Goal: Task Accomplishment & Management: Use online tool/utility

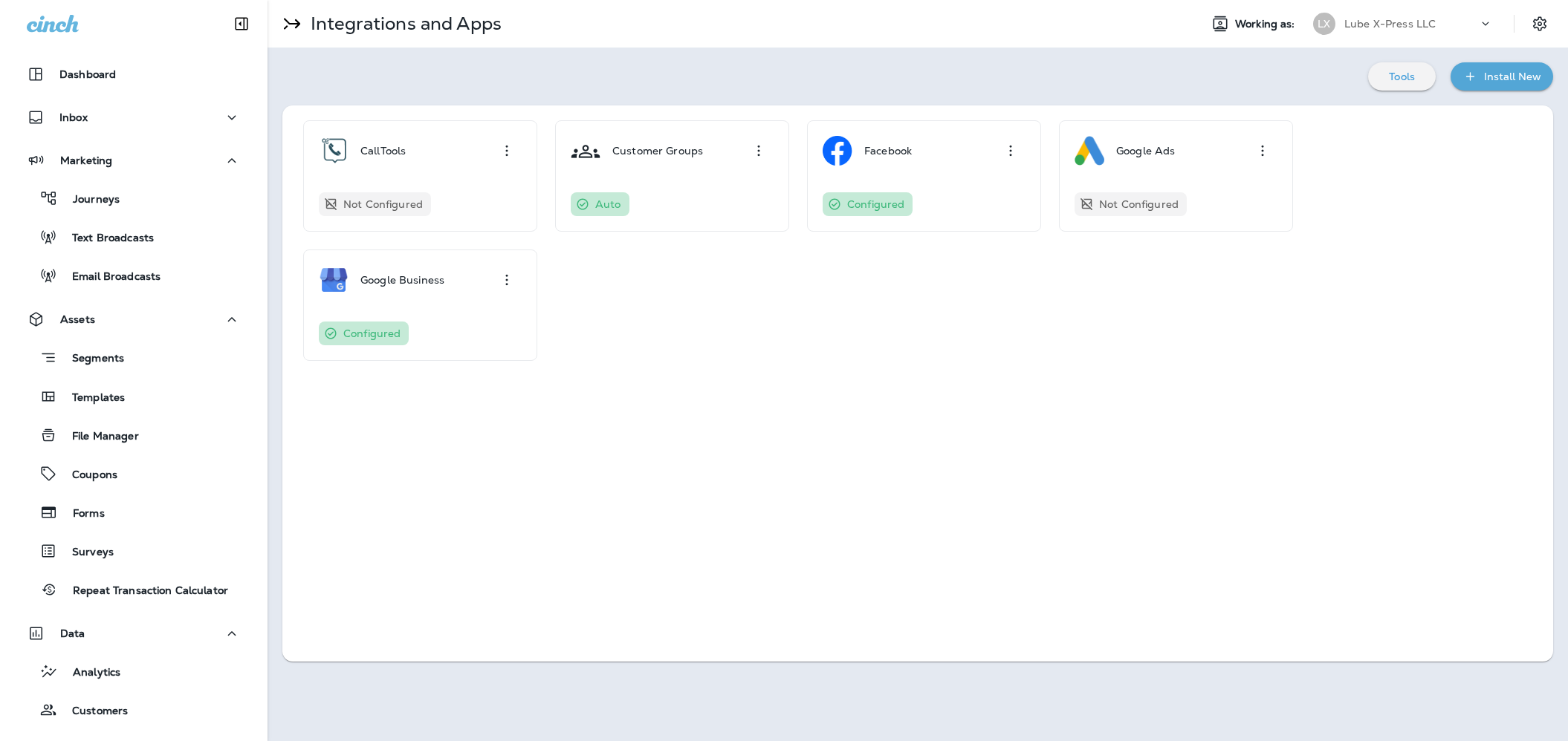
click at [1061, 370] on div "CallTools Not Configured Customer Groups Auto Facebook Configured Google Ads No…" at bounding box center [917, 240] width 1270 height 270
click at [1132, 200] on p "Not Configured" at bounding box center [1138, 204] width 80 height 12
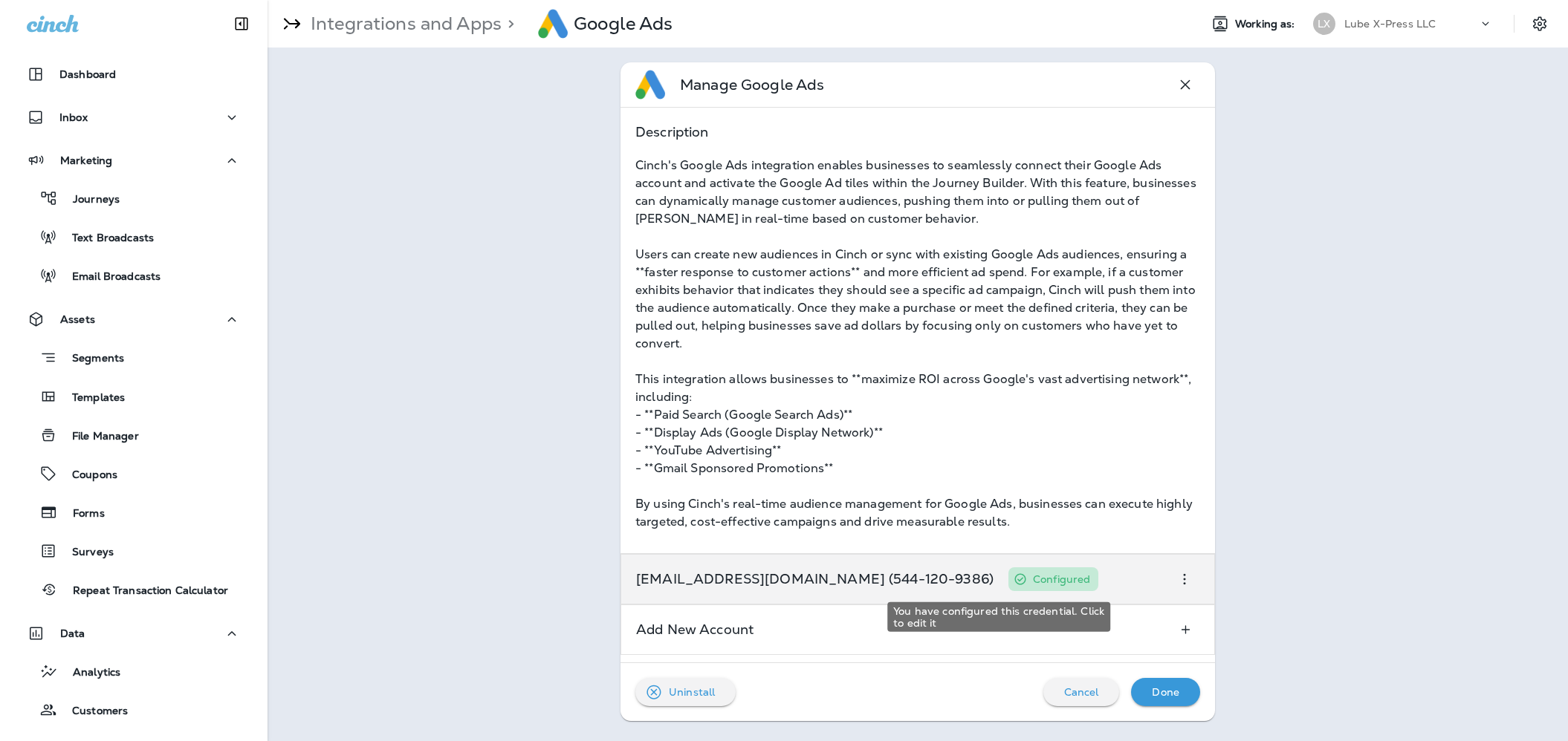
click at [1033, 577] on p "Configured" at bounding box center [1061, 579] width 57 height 12
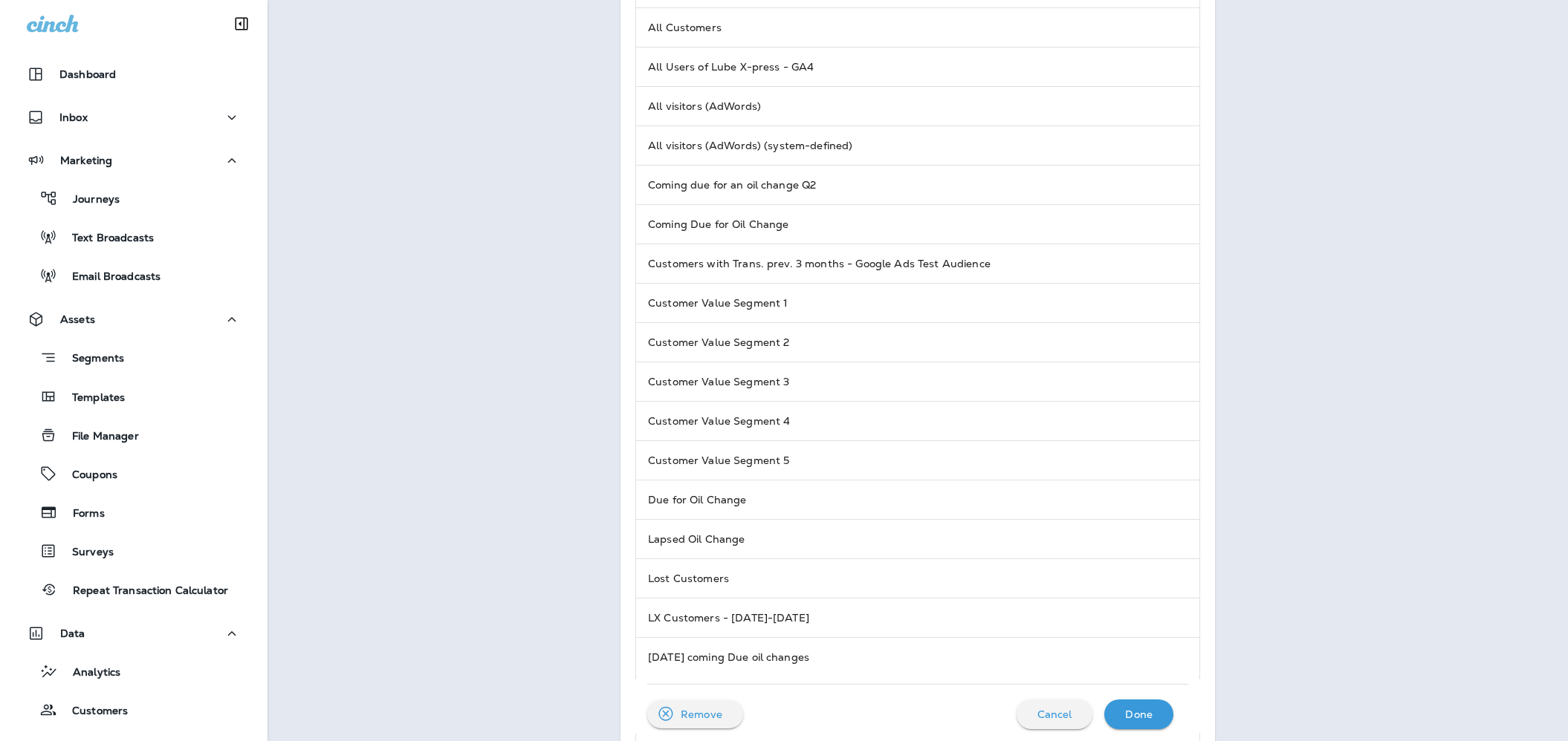
scroll to position [316, 0]
click at [701, 620] on td "LX Customers - [DATE]-[DATE]" at bounding box center [917, 617] width 563 height 39
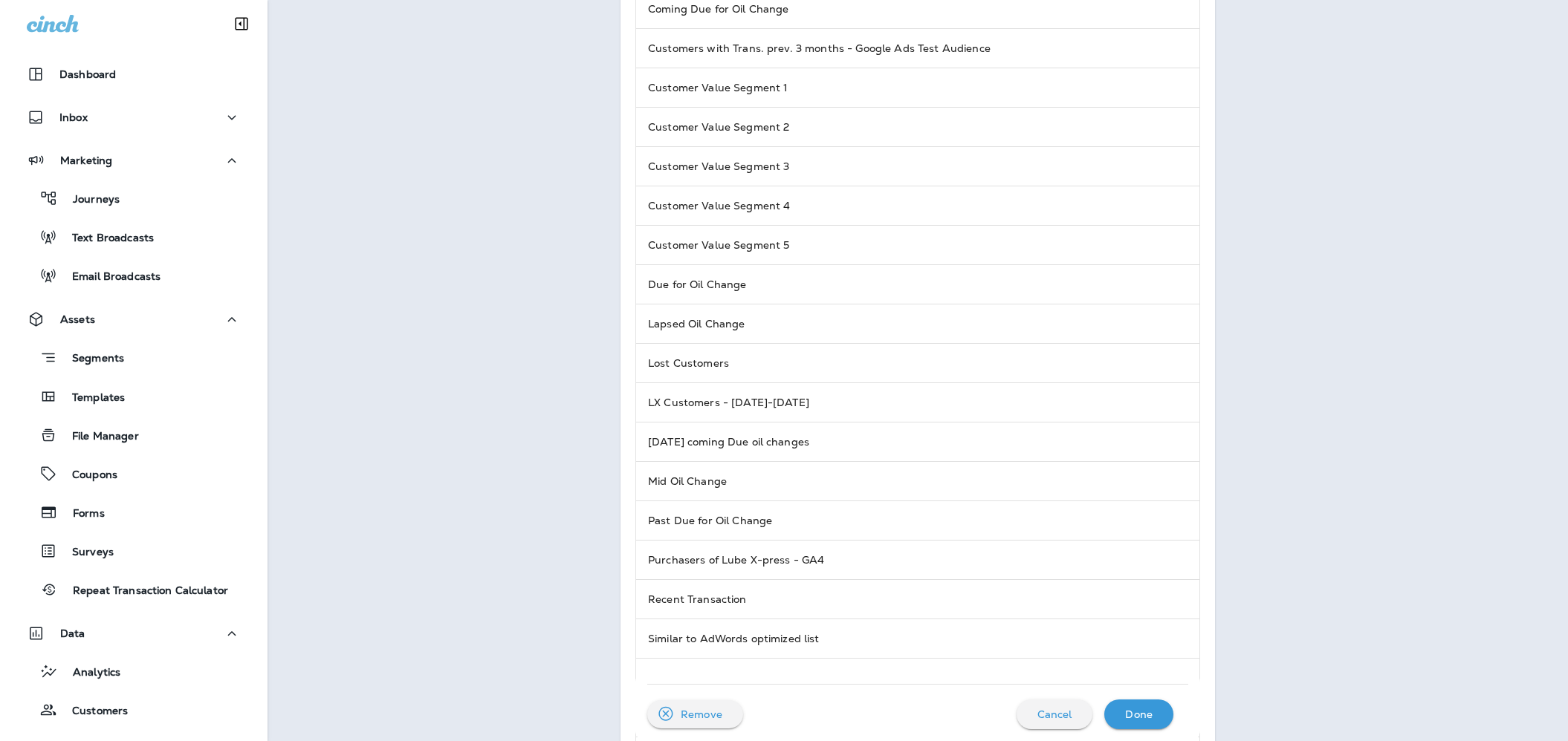
scroll to position [0, 0]
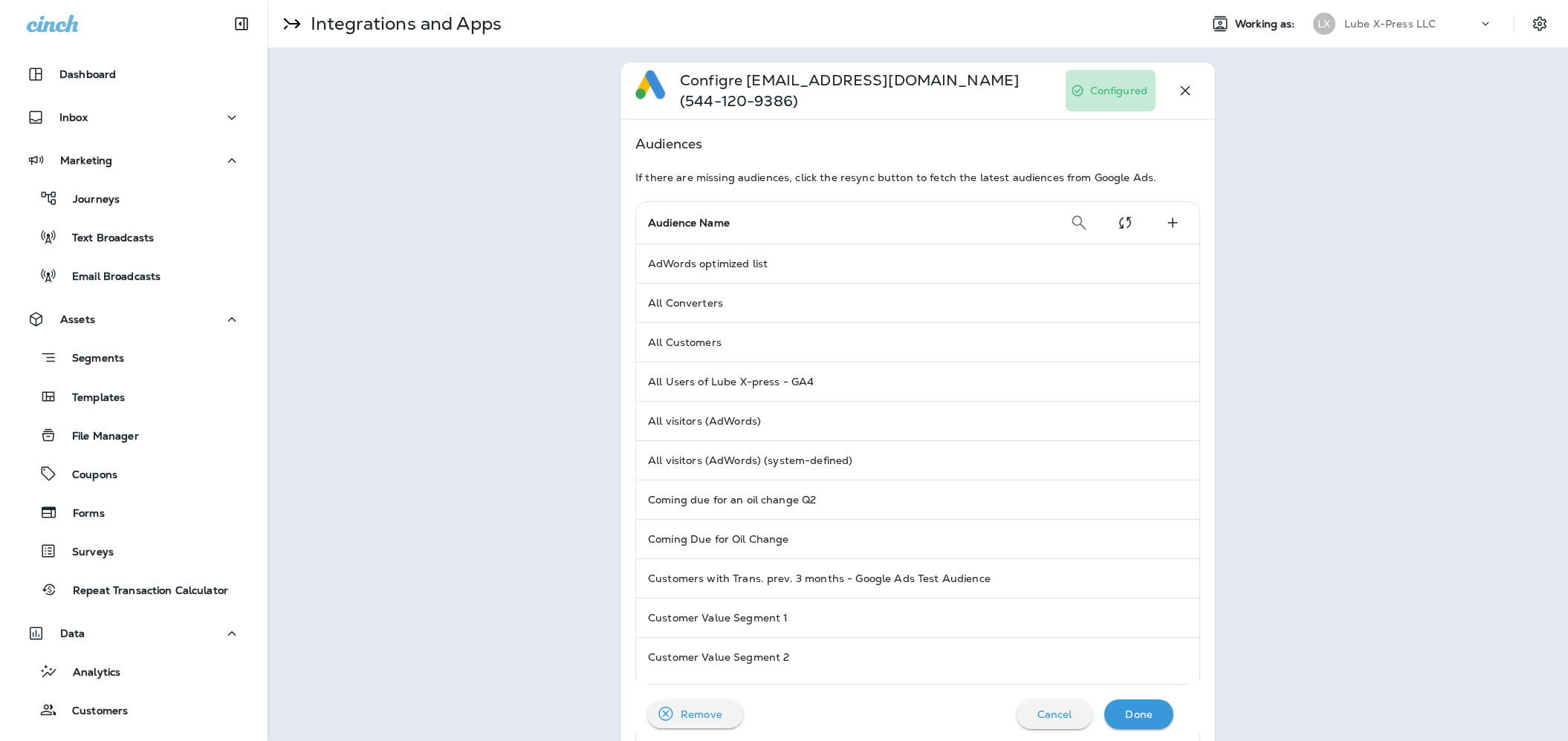
click at [1172, 219] on icon "Click to add a new audience" at bounding box center [1173, 223] width 10 height 10
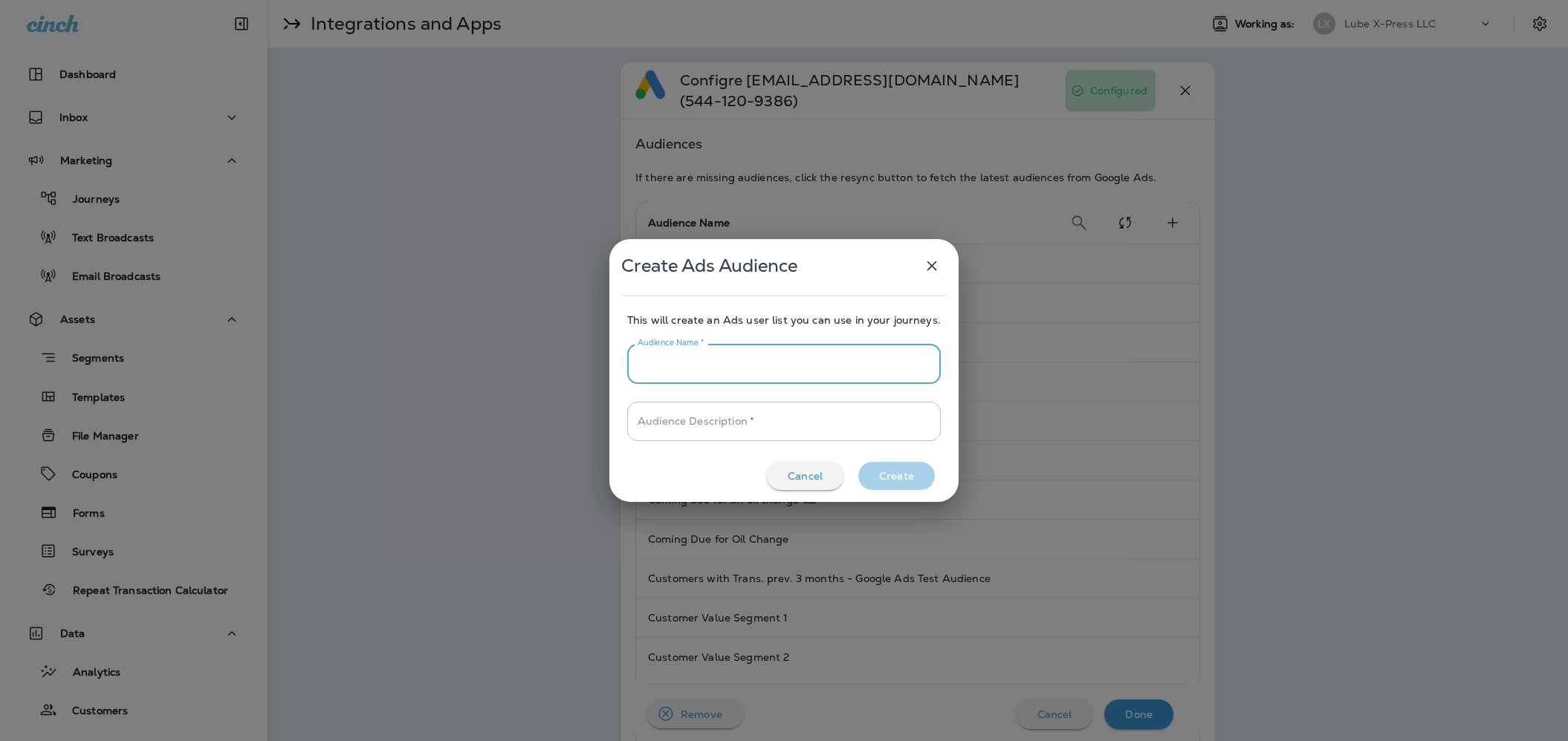
click at [758, 351] on input "Audience Name   *" at bounding box center [784, 363] width 313 height 39
click at [925, 268] on icon "button" at bounding box center [932, 266] width 18 height 18
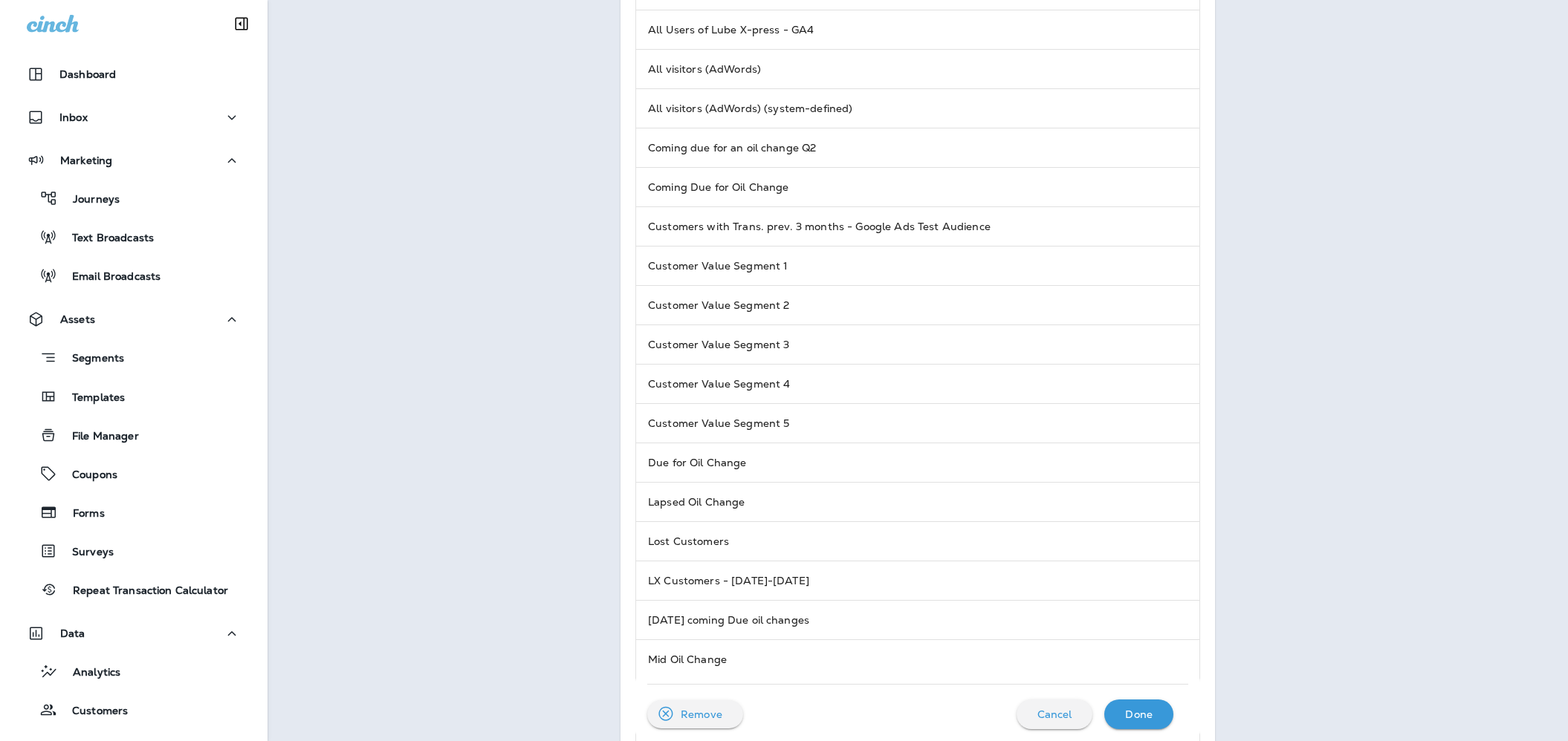
scroll to position [353, 0]
click at [1065, 710] on p "Cancel" at bounding box center [1055, 714] width 35 height 12
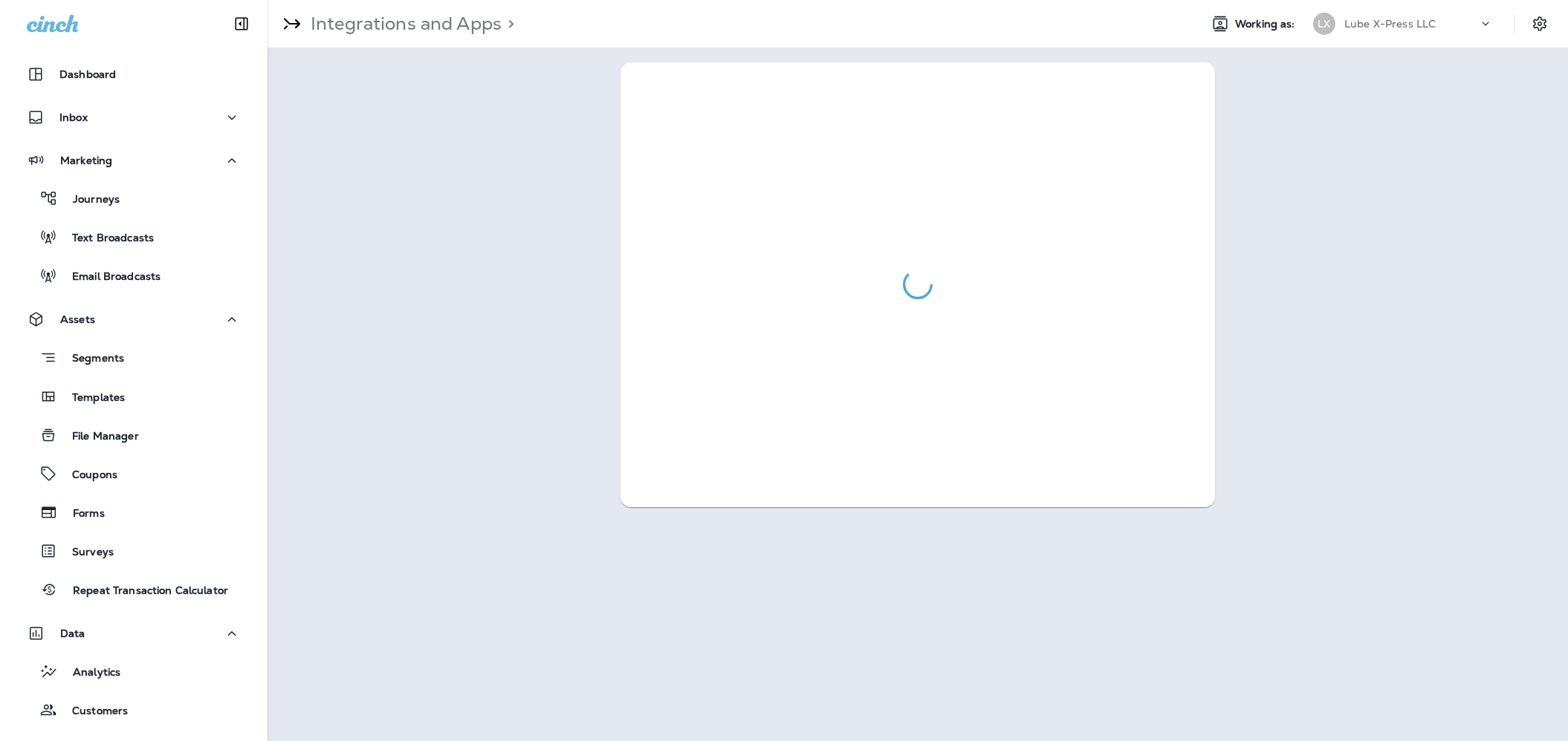
click at [455, 208] on div at bounding box center [918, 284] width 1300 height 475
